Goal: Transaction & Acquisition: Subscribe to service/newsletter

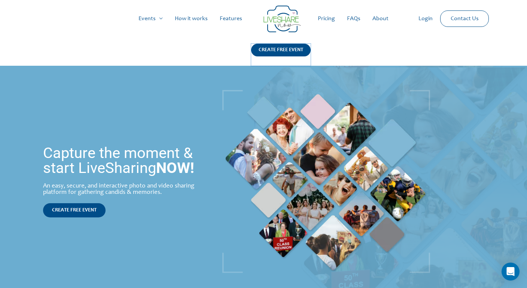
click at [284, 47] on div "CREATE FREE EVENT" at bounding box center [280, 50] width 59 height 13
click at [322, 22] on link "Pricing" at bounding box center [326, 19] width 29 height 24
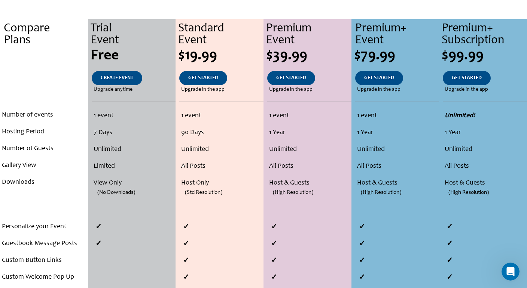
scroll to position [153, 0]
